Goal: Information Seeking & Learning: Learn about a topic

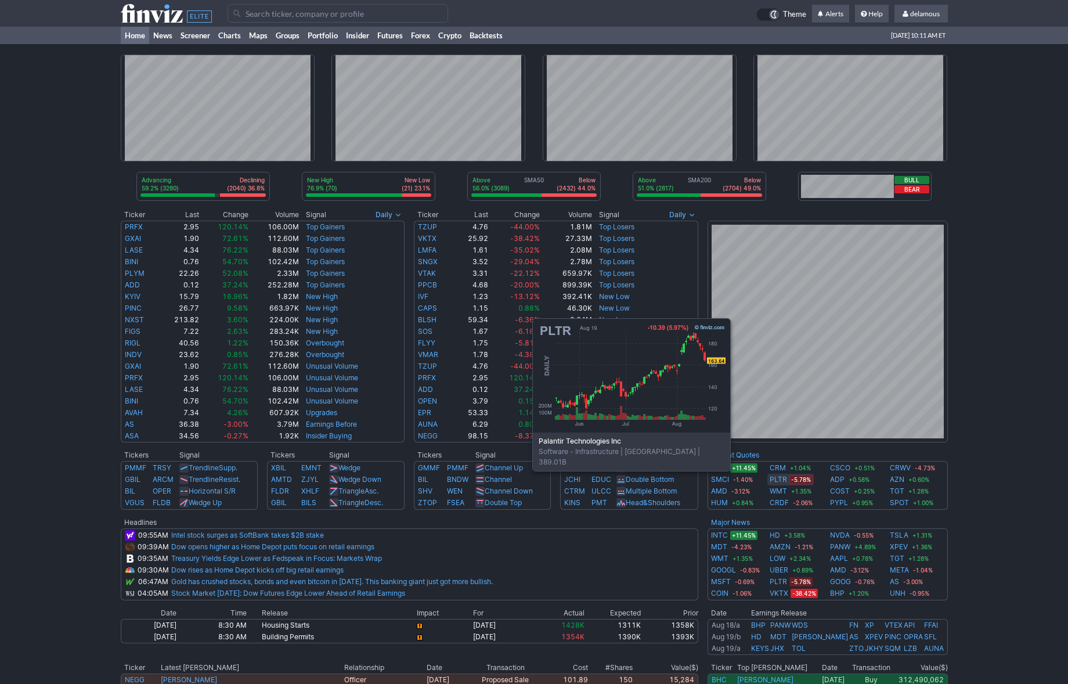
click at [781, 478] on link "PLTR" at bounding box center [777, 479] width 17 height 12
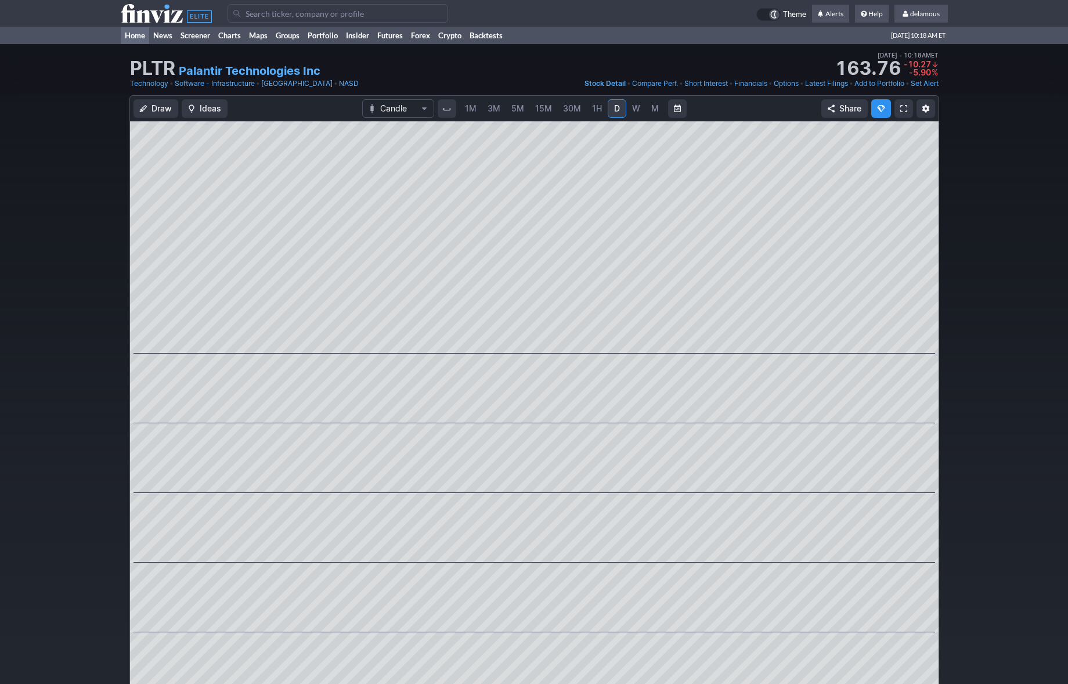
click at [127, 32] on link "Home" at bounding box center [135, 35] width 28 height 17
